Goal: Task Accomplishment & Management: Manage account settings

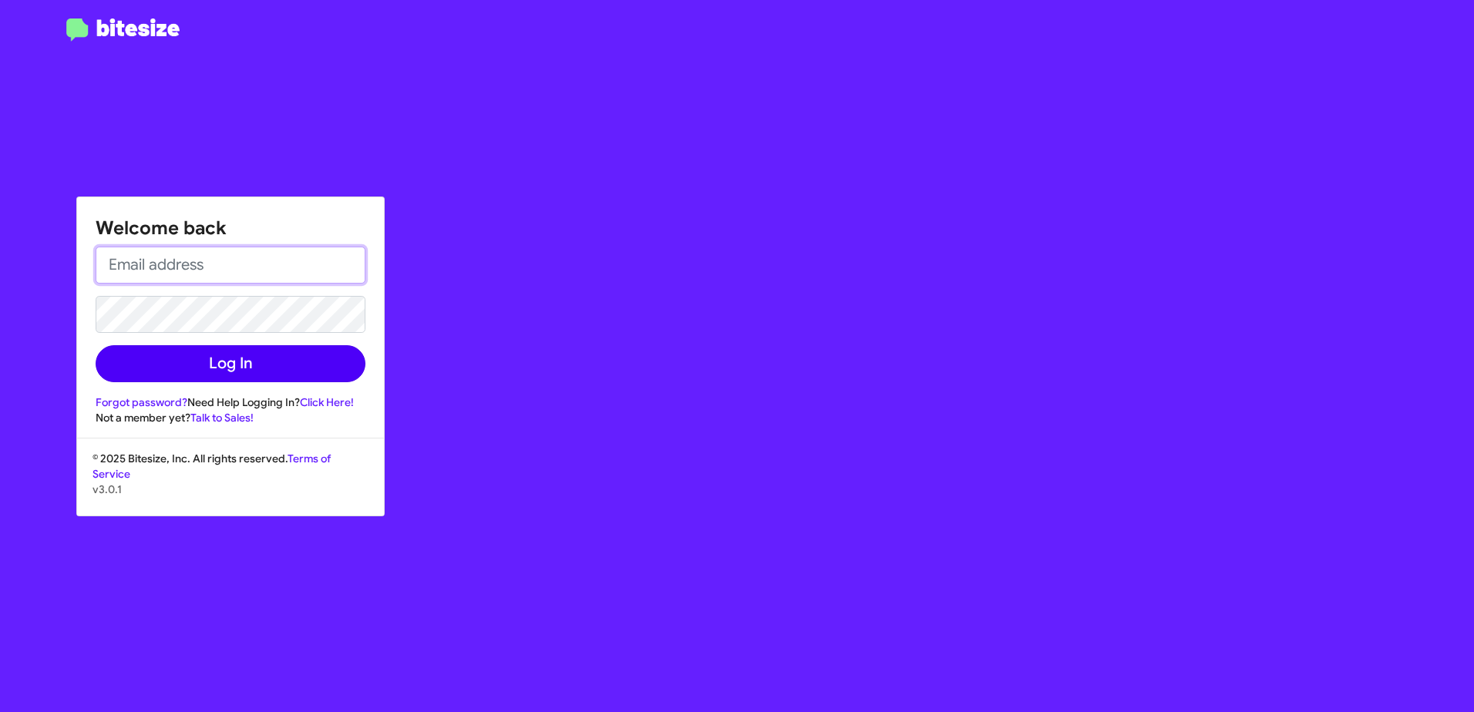
type input "[EMAIL_ADDRESS][DOMAIN_NAME]"
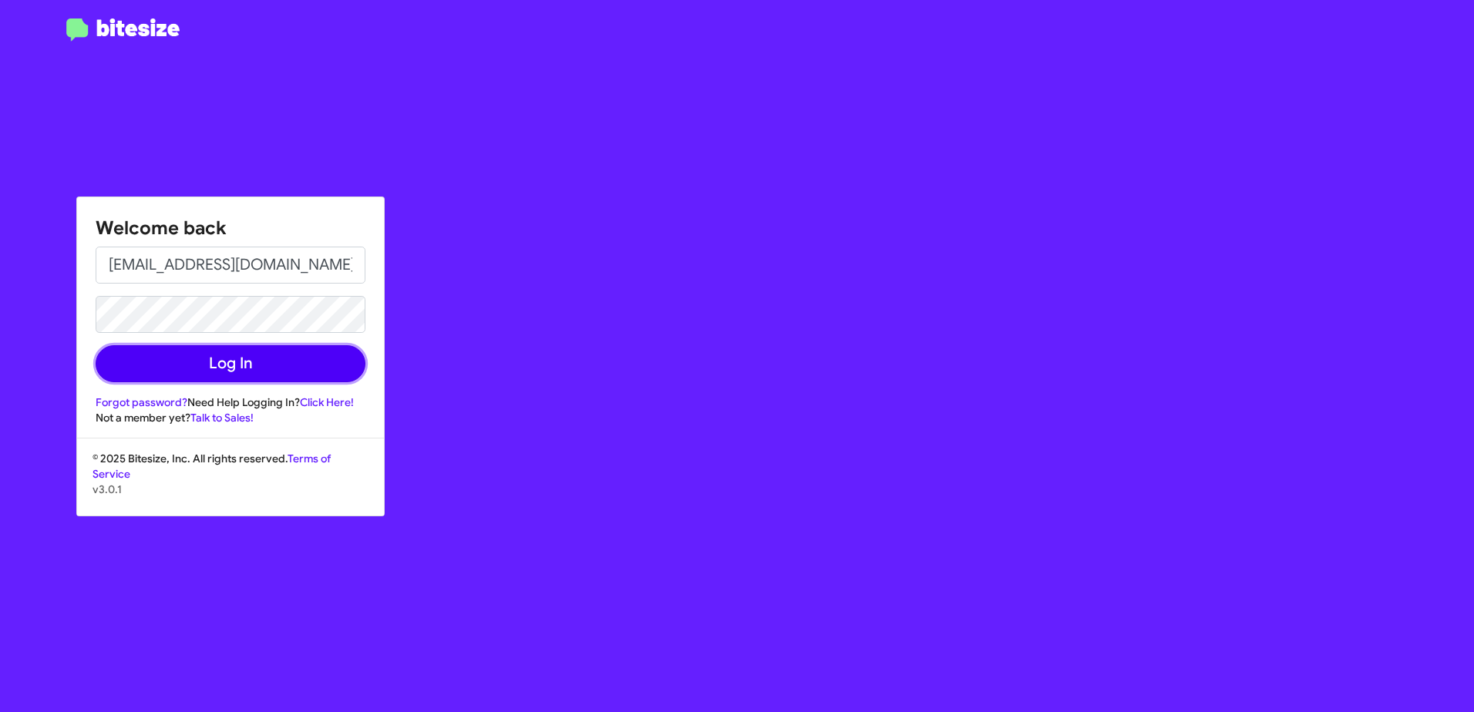
click at [257, 369] on button "Log In" at bounding box center [231, 363] width 270 height 37
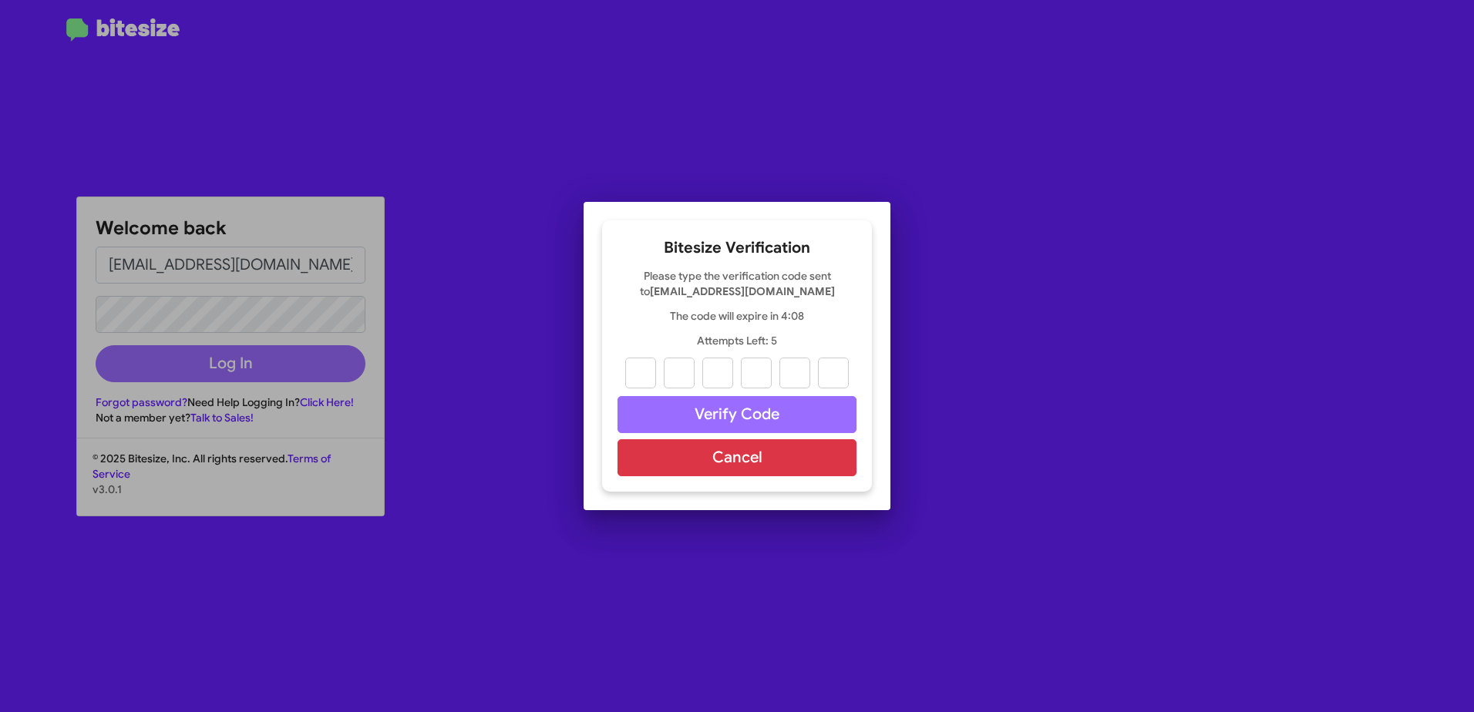
click at [615, 329] on div "Bitesize Verification Please type the verification code sent to stevenverducci@…" at bounding box center [737, 355] width 270 height 271
click at [647, 371] on input "text" at bounding box center [640, 373] width 31 height 31
type input "3"
type input "4"
type input "1"
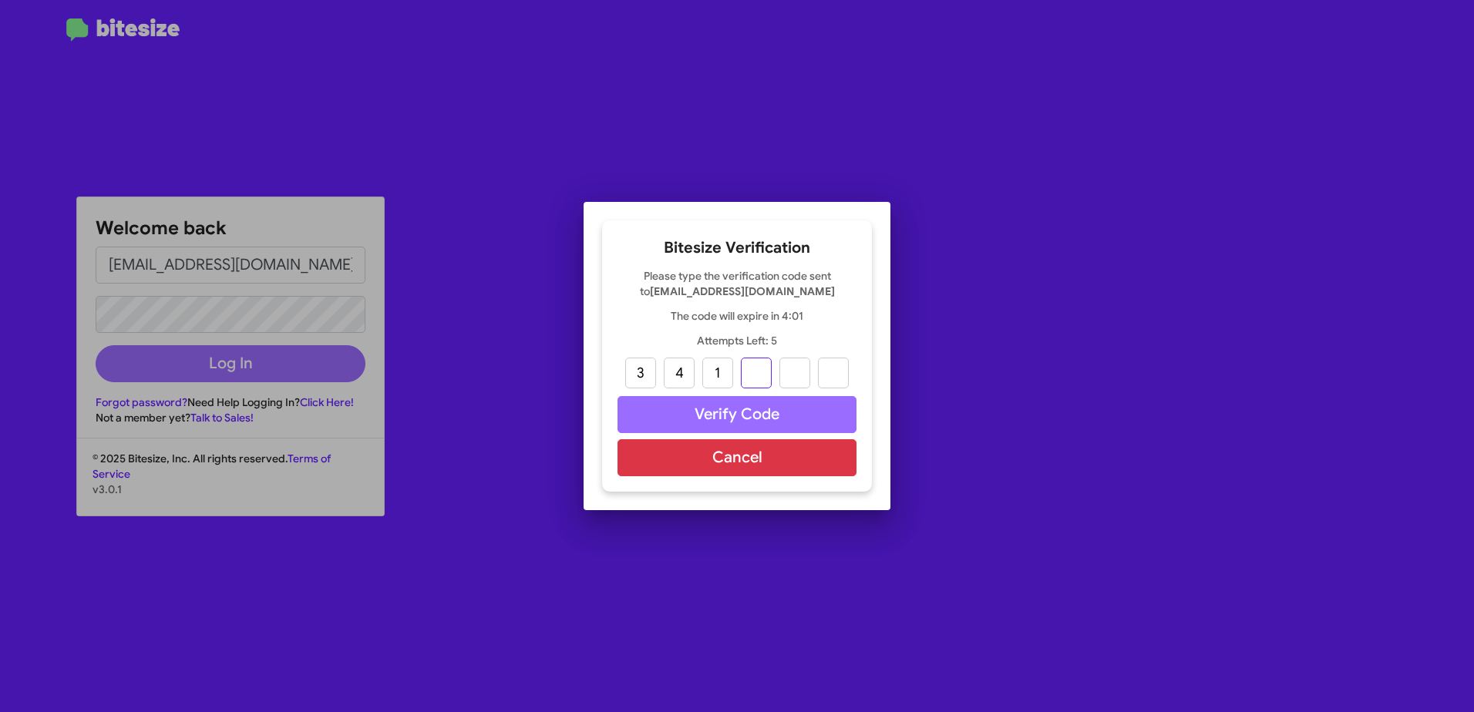
type input "9"
type input "3"
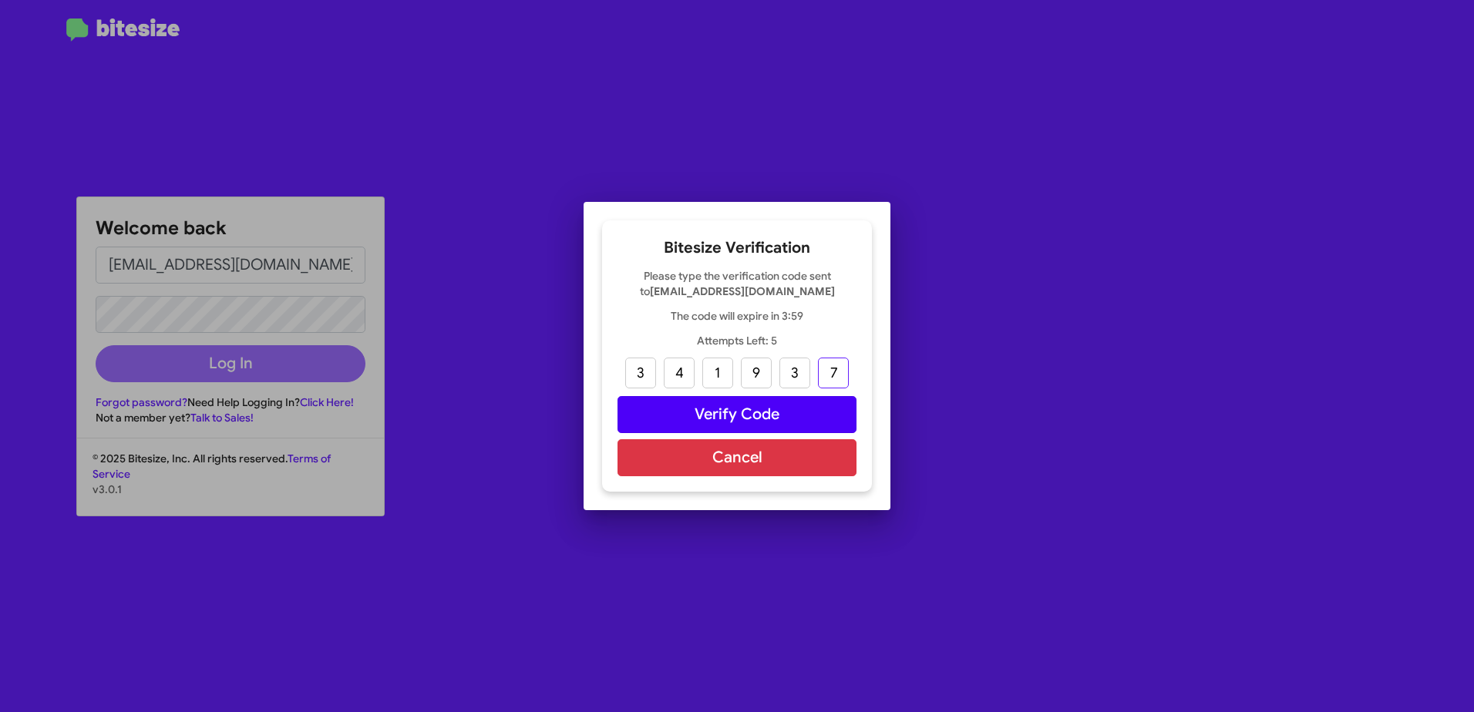
type input "7"
click at [736, 405] on button "Verify Code" at bounding box center [736, 414] width 239 height 37
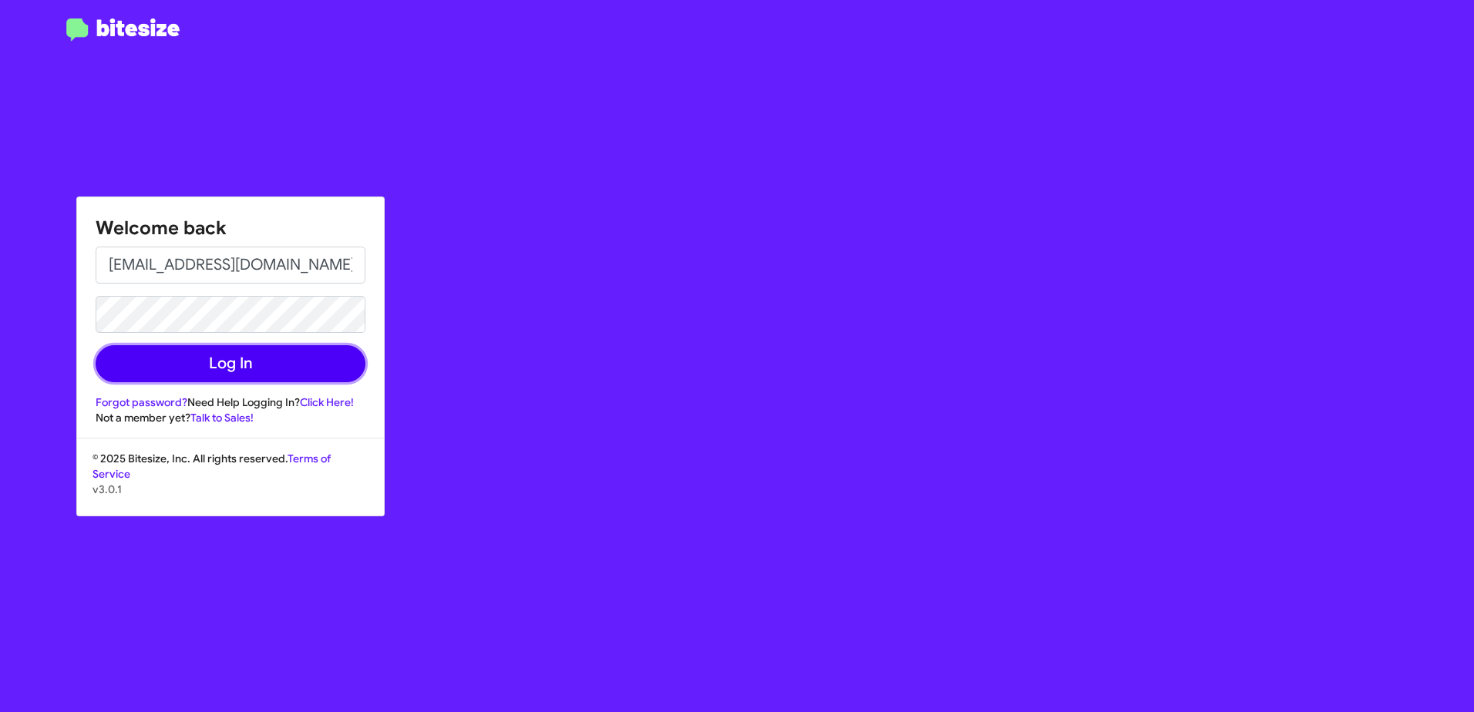
click at [224, 362] on button "Log In" at bounding box center [231, 363] width 270 height 37
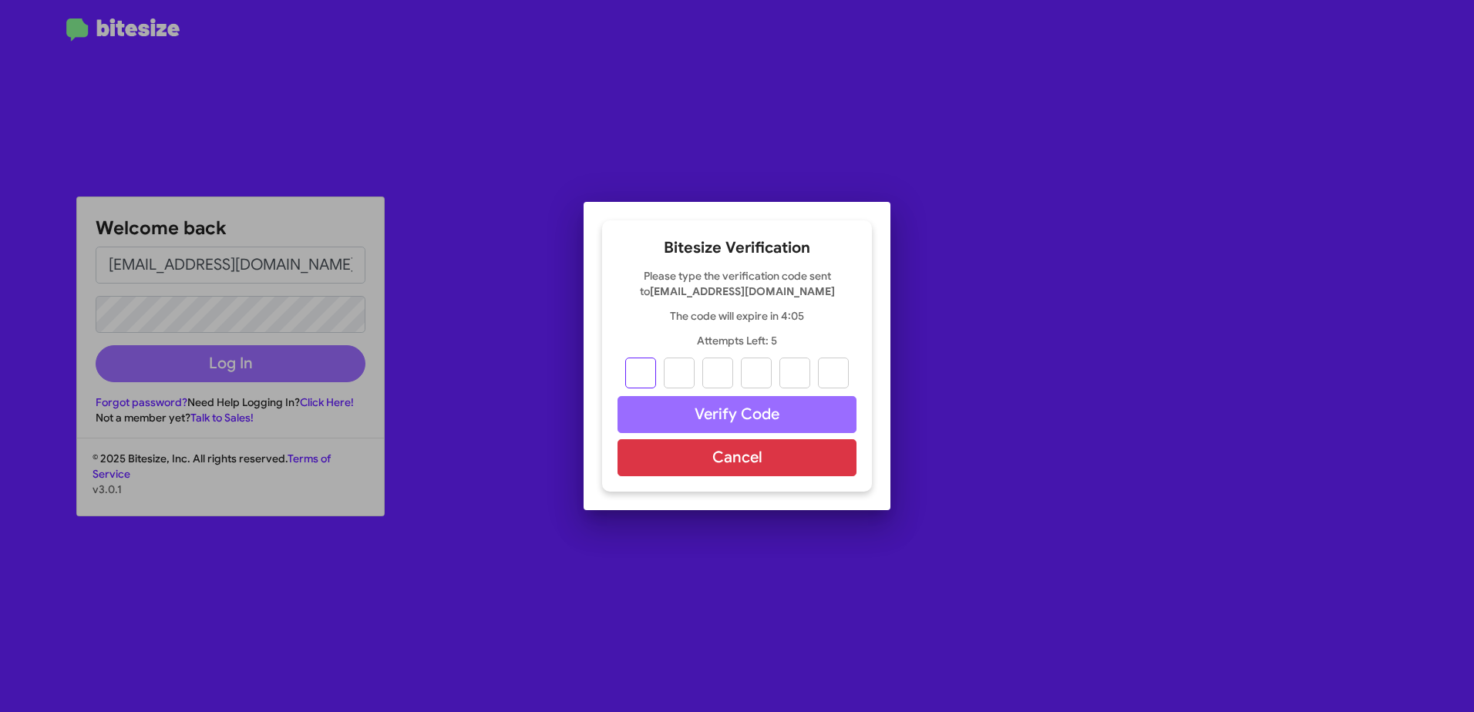
click at [640, 374] on input "text" at bounding box center [640, 373] width 31 height 31
type input "3"
type input "6"
type input "4"
type input "5"
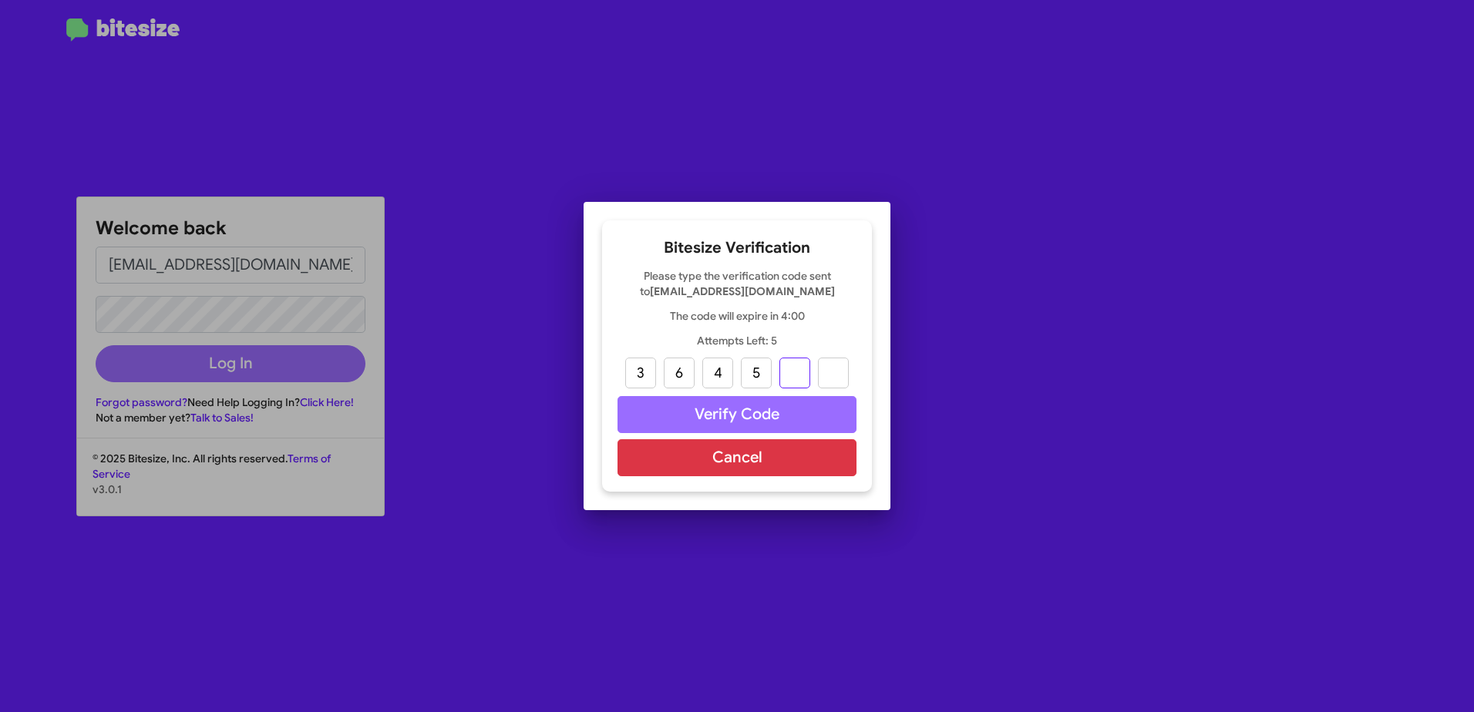
type input "5"
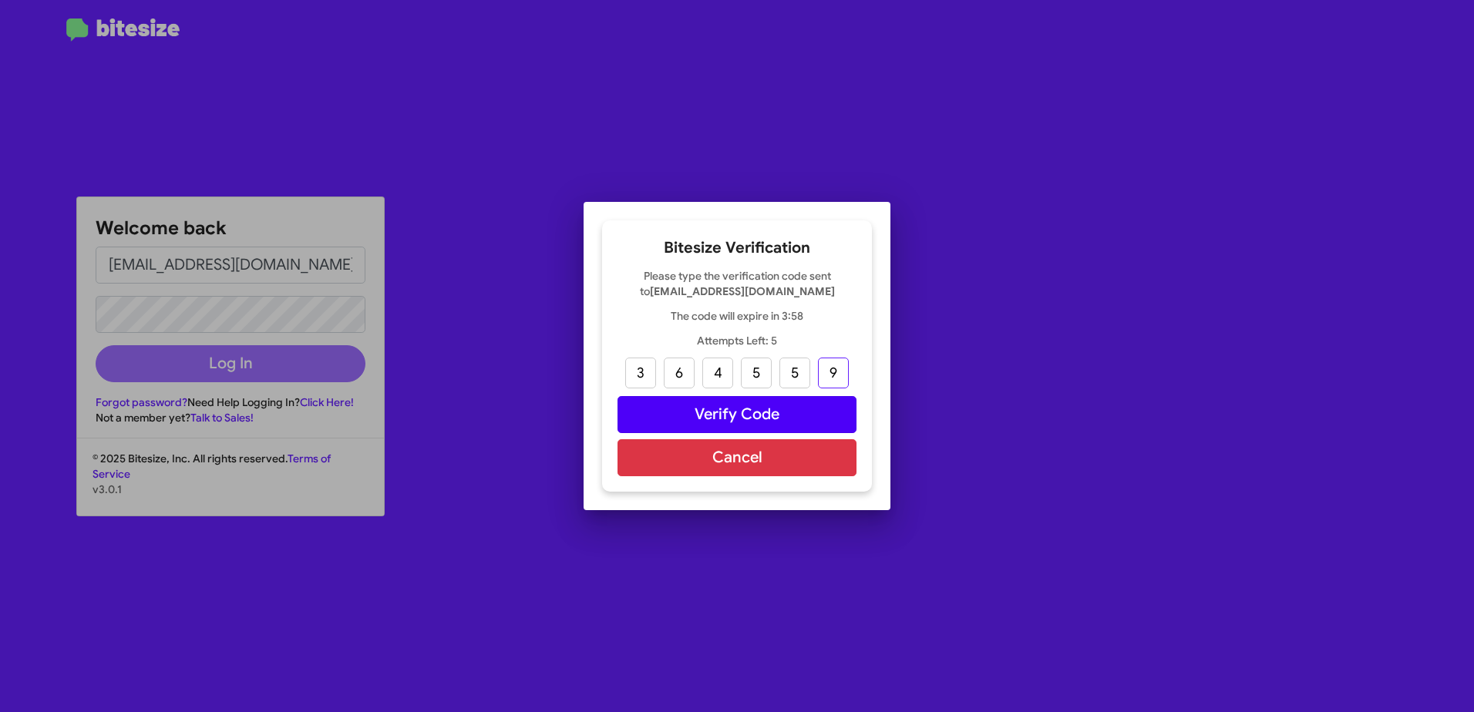
type input "9"
click at [677, 410] on button "Verify Code" at bounding box center [736, 414] width 239 height 37
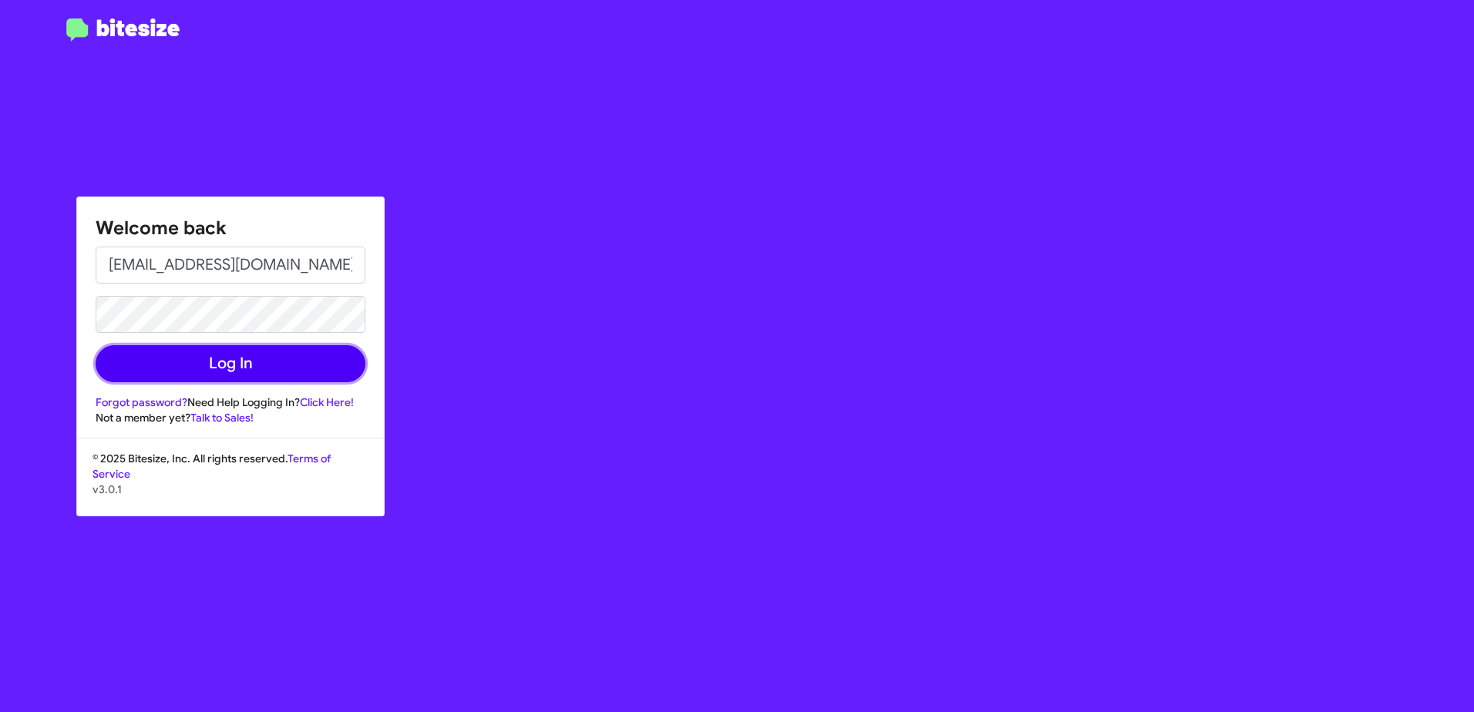
click at [203, 355] on button "Log In" at bounding box center [231, 363] width 270 height 37
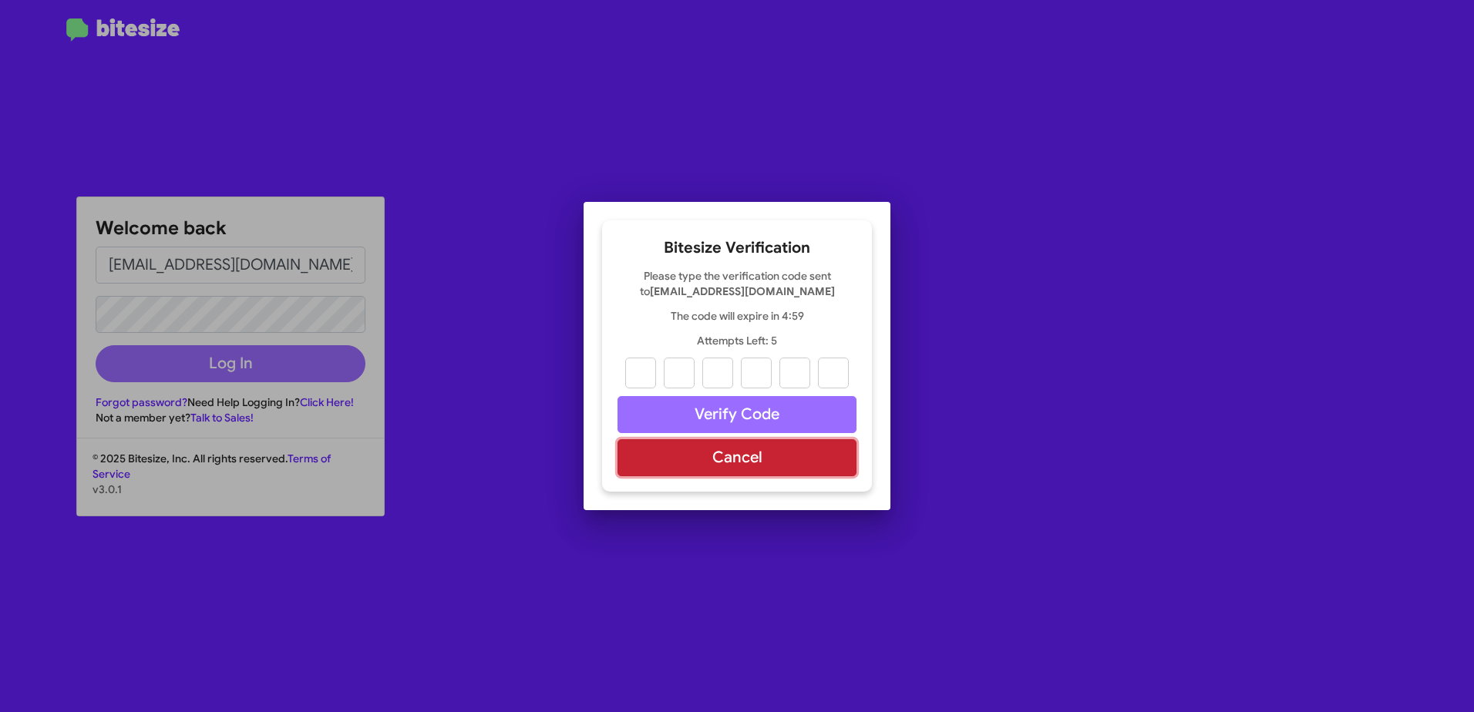
click at [699, 456] on button "Cancel" at bounding box center [736, 457] width 239 height 37
